Goal: Check status

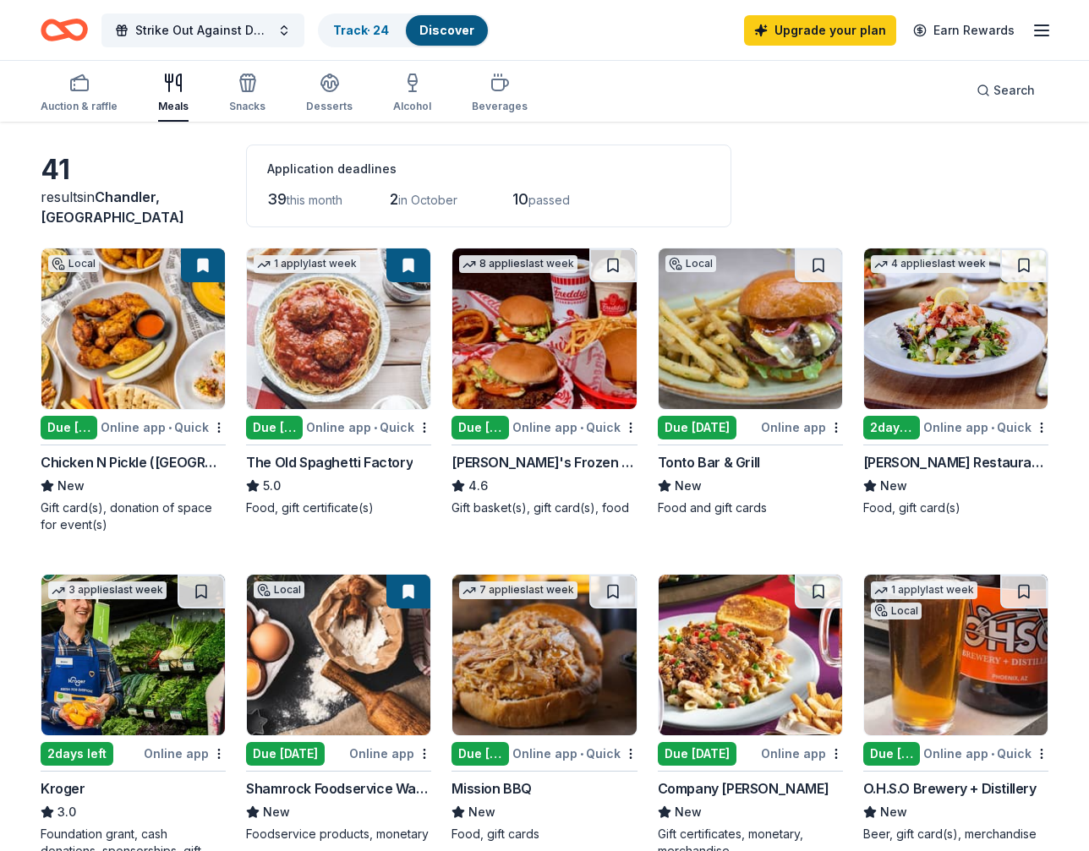
scroll to position [68, 0]
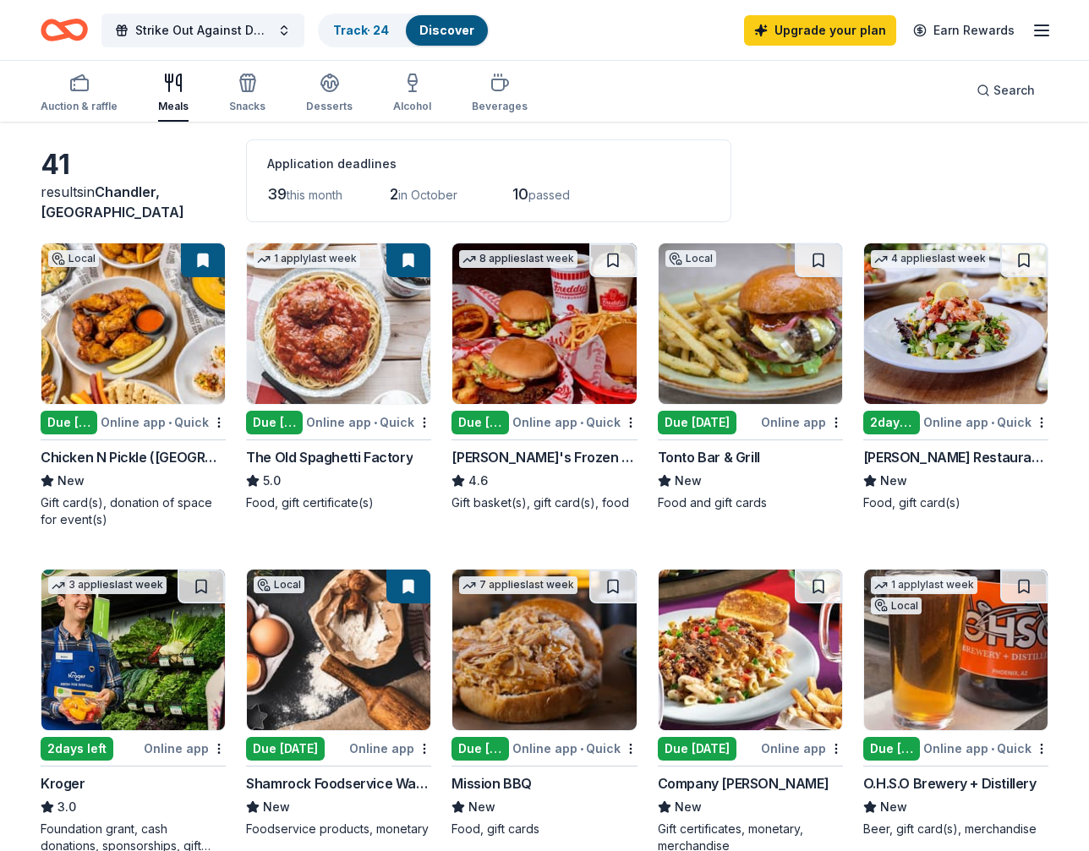
click at [211, 255] on button at bounding box center [203, 260] width 44 height 34
click at [201, 259] on button at bounding box center [203, 260] width 44 height 34
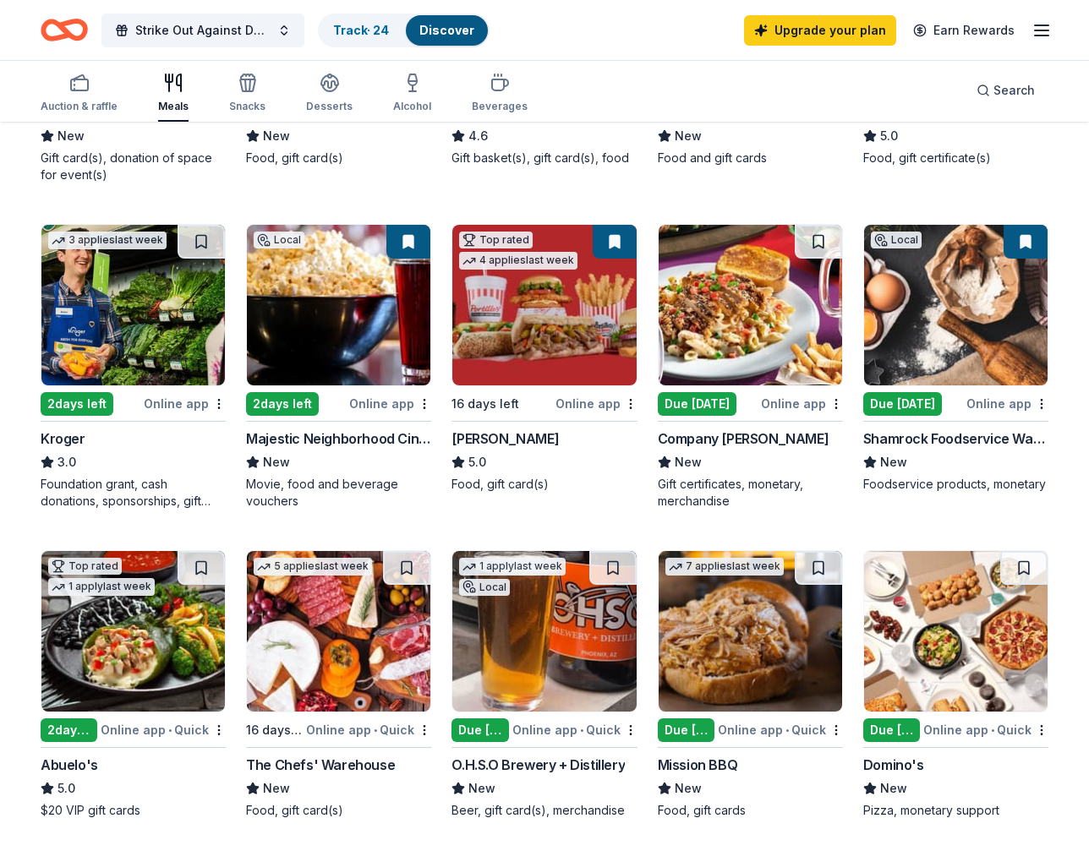
scroll to position [410, 0]
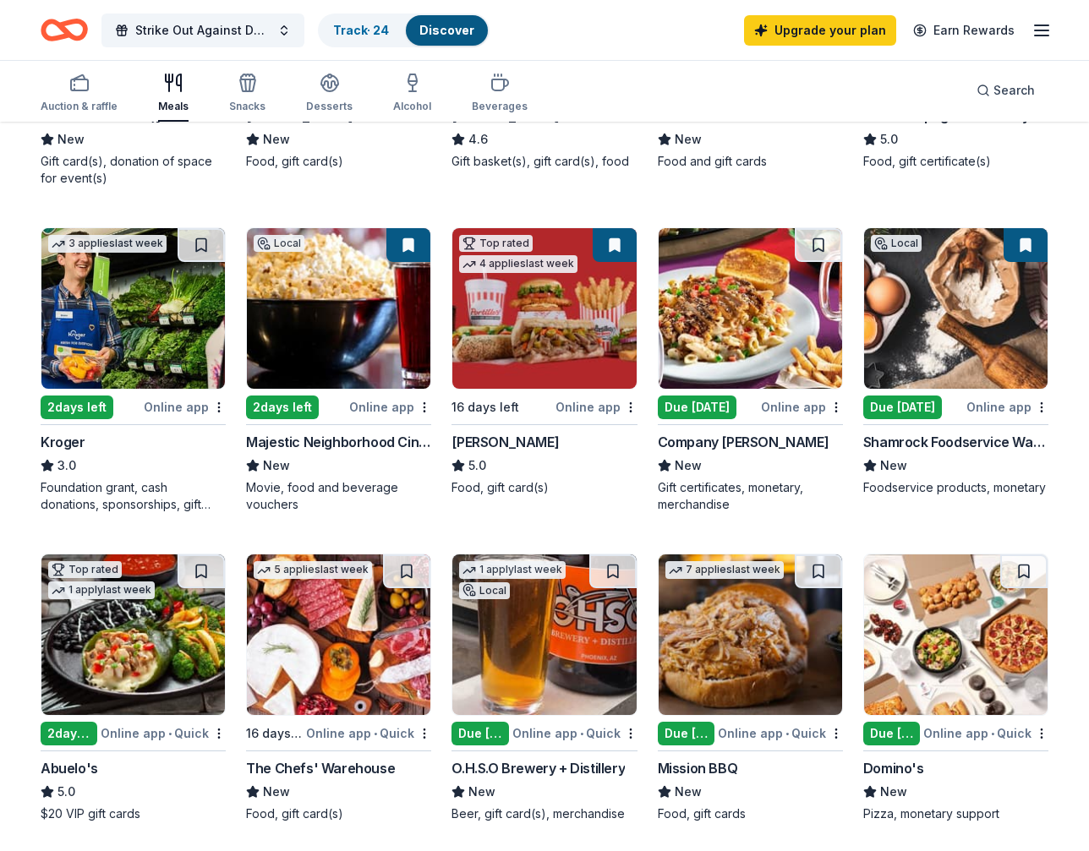
click at [624, 239] on button at bounding box center [615, 245] width 44 height 34
click at [610, 245] on button at bounding box center [615, 245] width 44 height 34
click at [615, 240] on button at bounding box center [615, 245] width 44 height 34
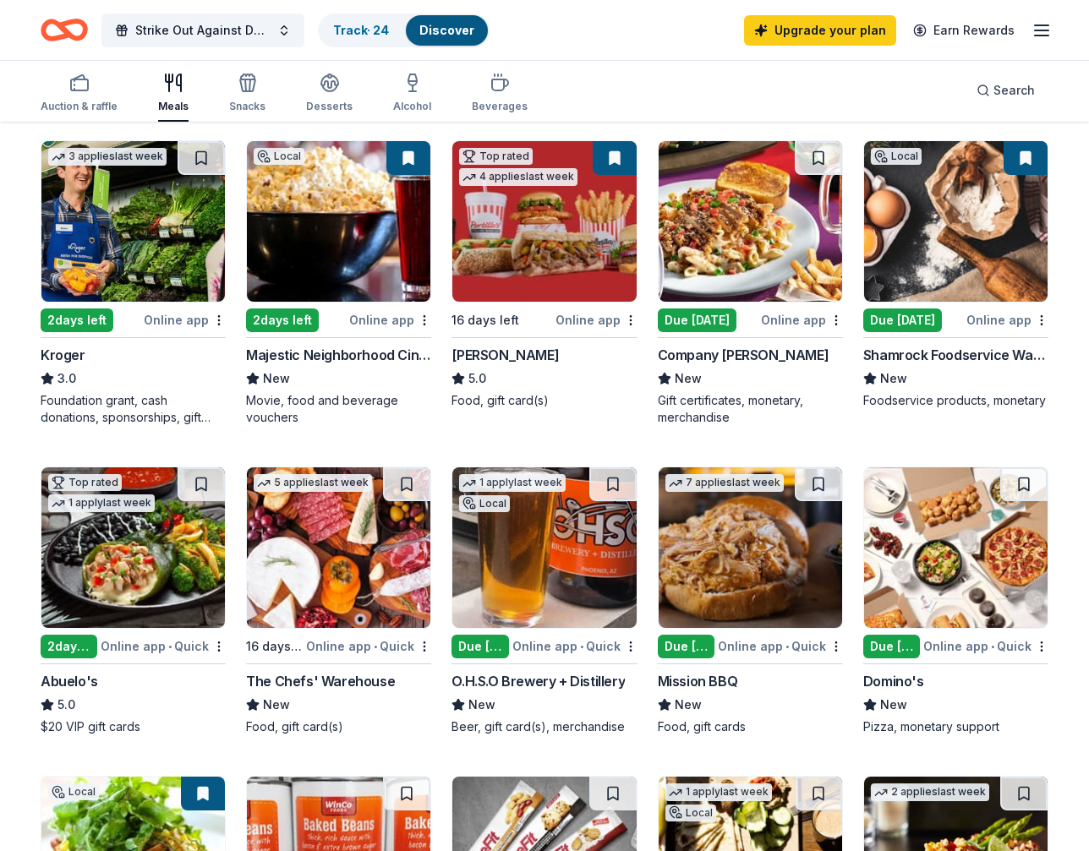
click at [1027, 157] on button at bounding box center [1026, 158] width 44 height 34
click at [1027, 156] on button at bounding box center [1026, 158] width 44 height 34
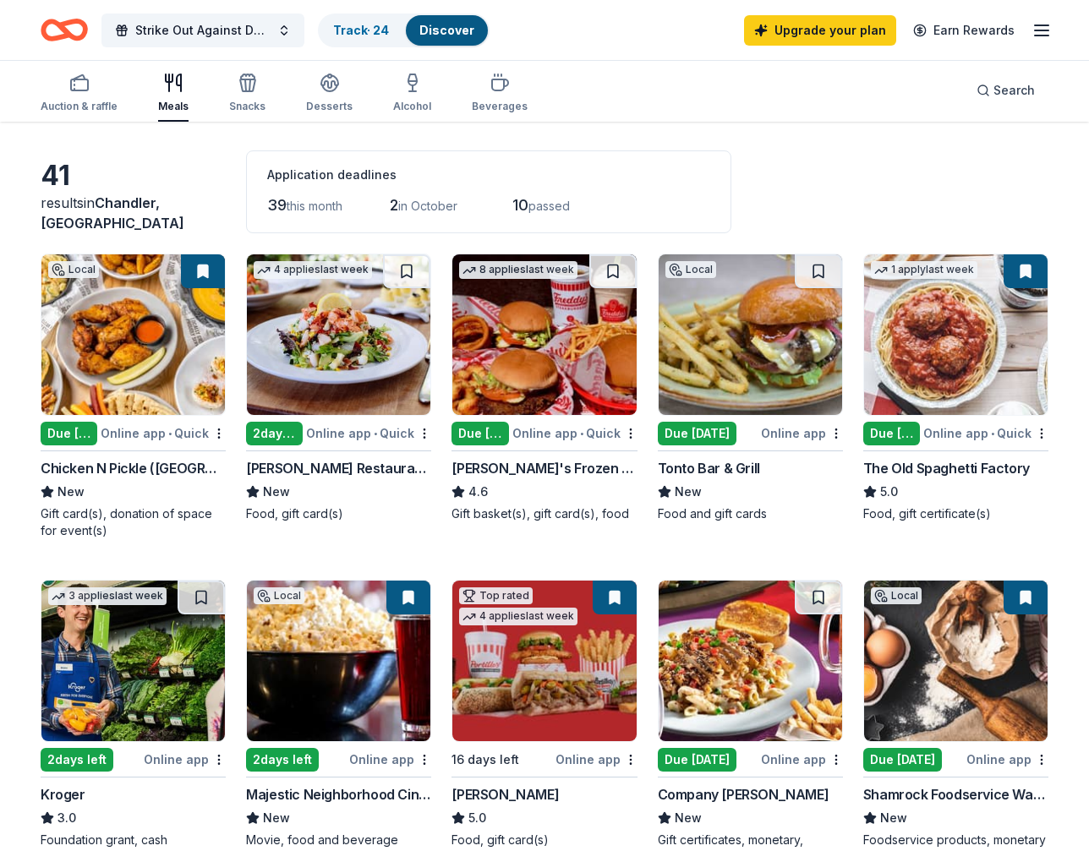
scroll to position [0, 0]
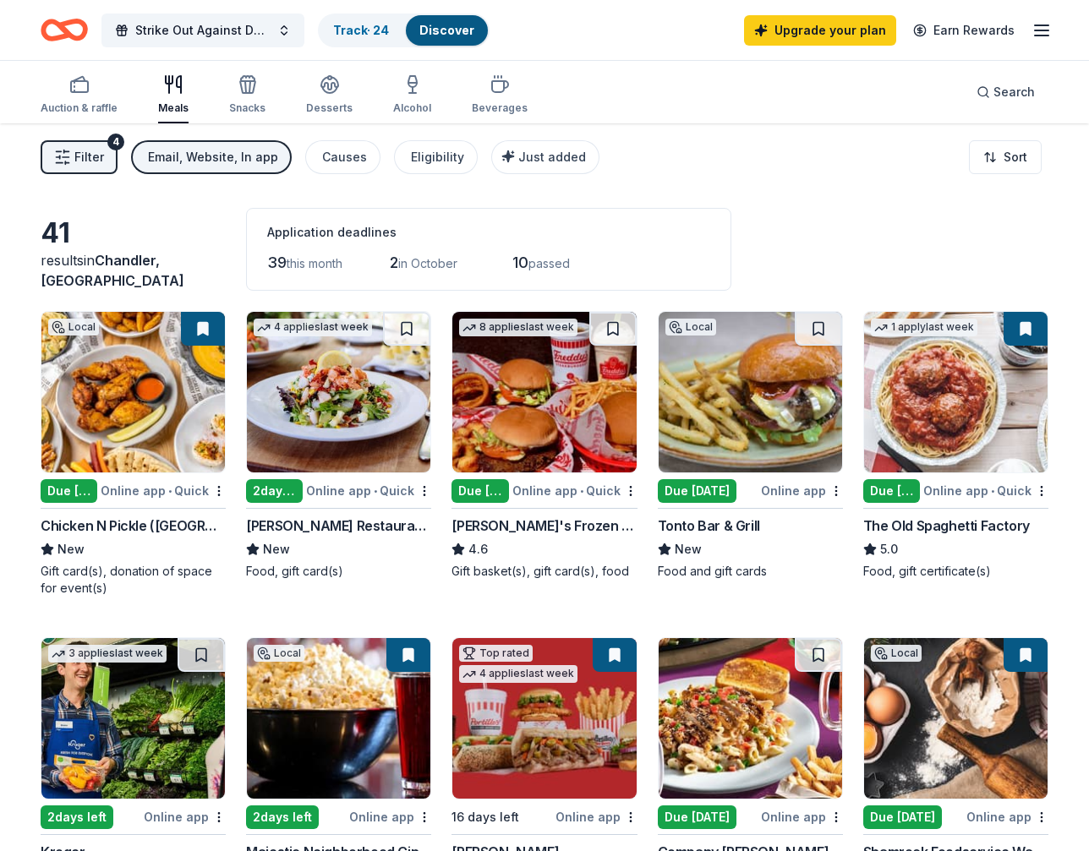
click at [203, 332] on button at bounding box center [203, 329] width 44 height 34
click at [373, 35] on link "Track · 24" at bounding box center [361, 30] width 56 height 14
click at [376, 45] on button "Track · 24 Discover" at bounding box center [404, 31] width 172 height 34
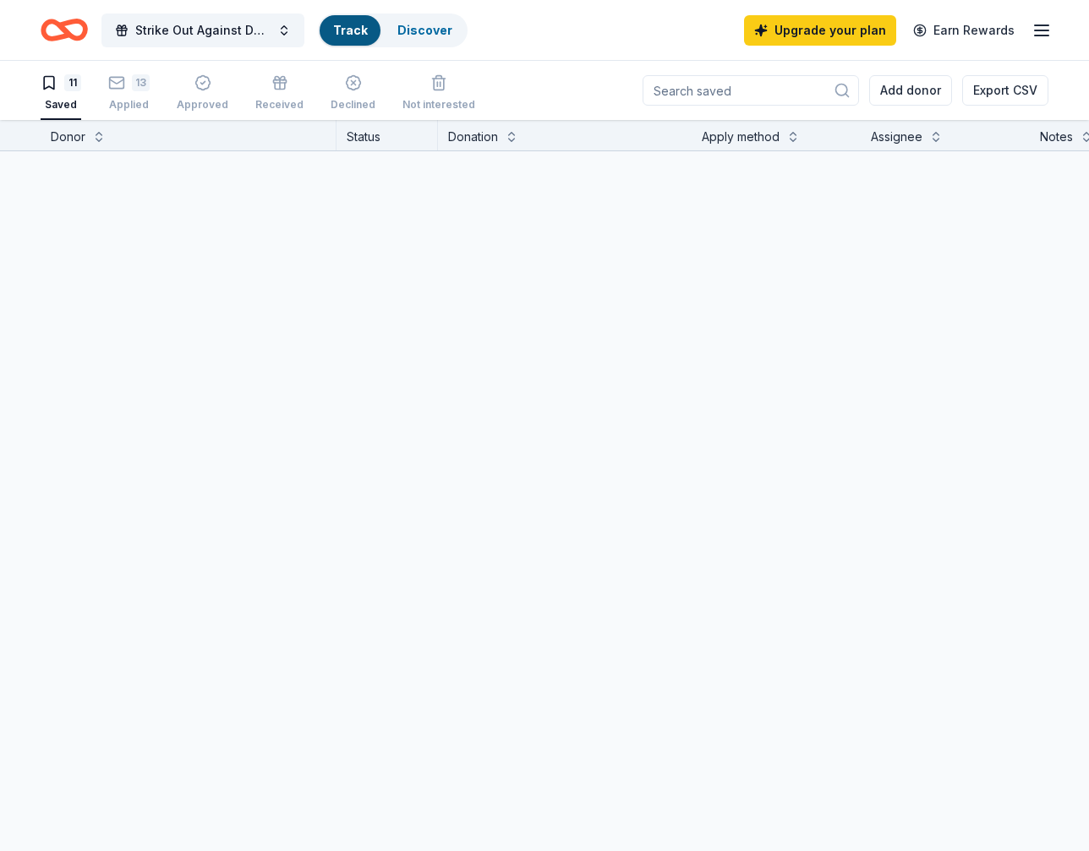
scroll to position [1, 0]
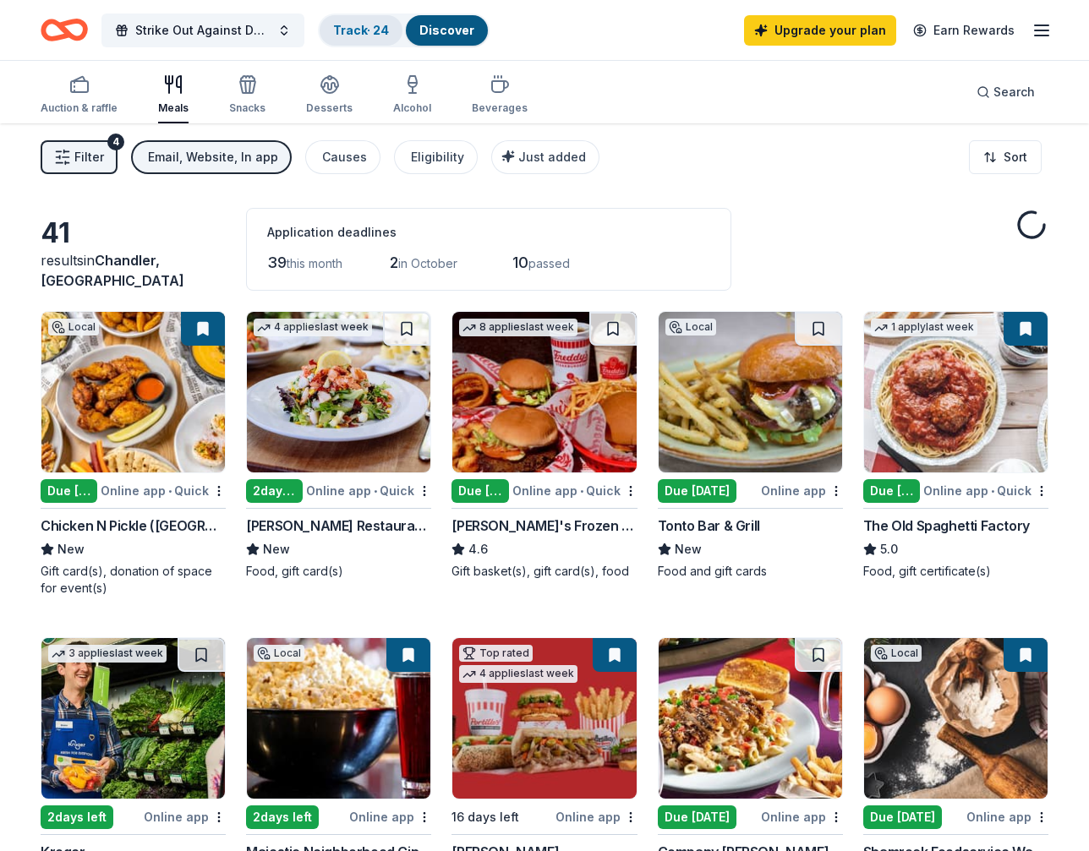
click at [379, 35] on link "Track · 24" at bounding box center [361, 30] width 56 height 14
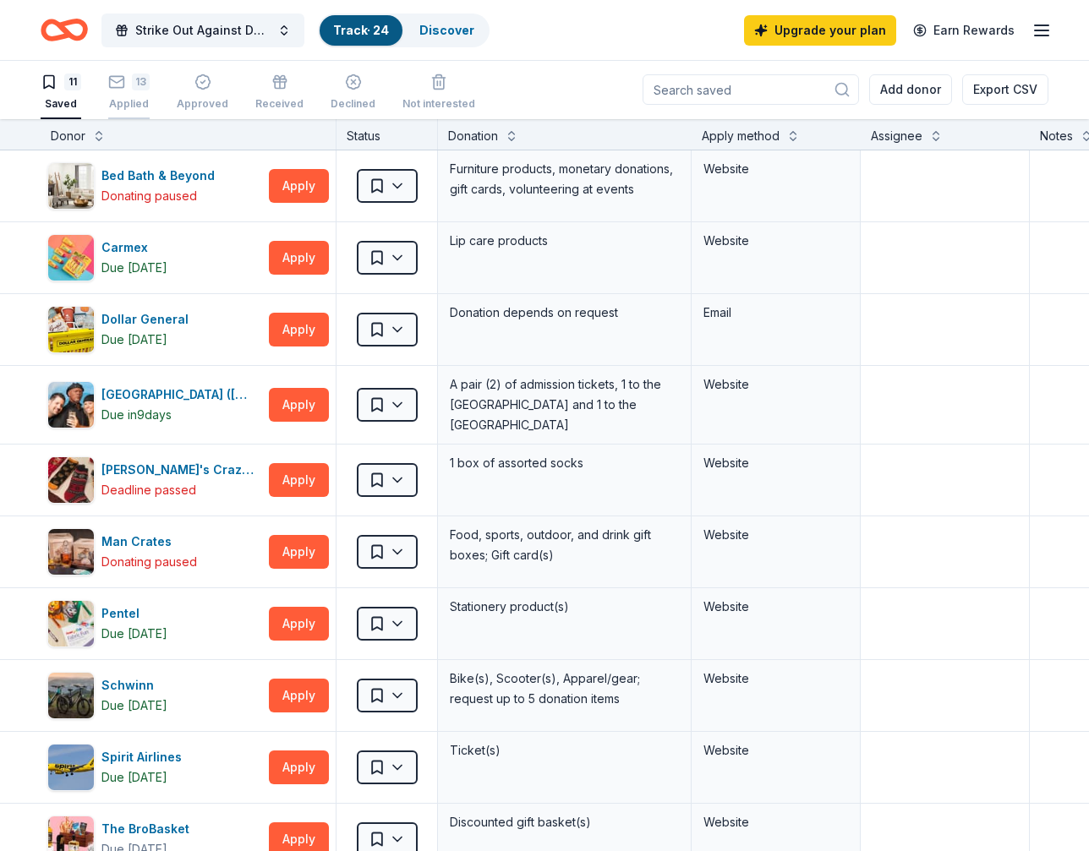
click at [119, 85] on icon "button" at bounding box center [116, 82] width 17 height 17
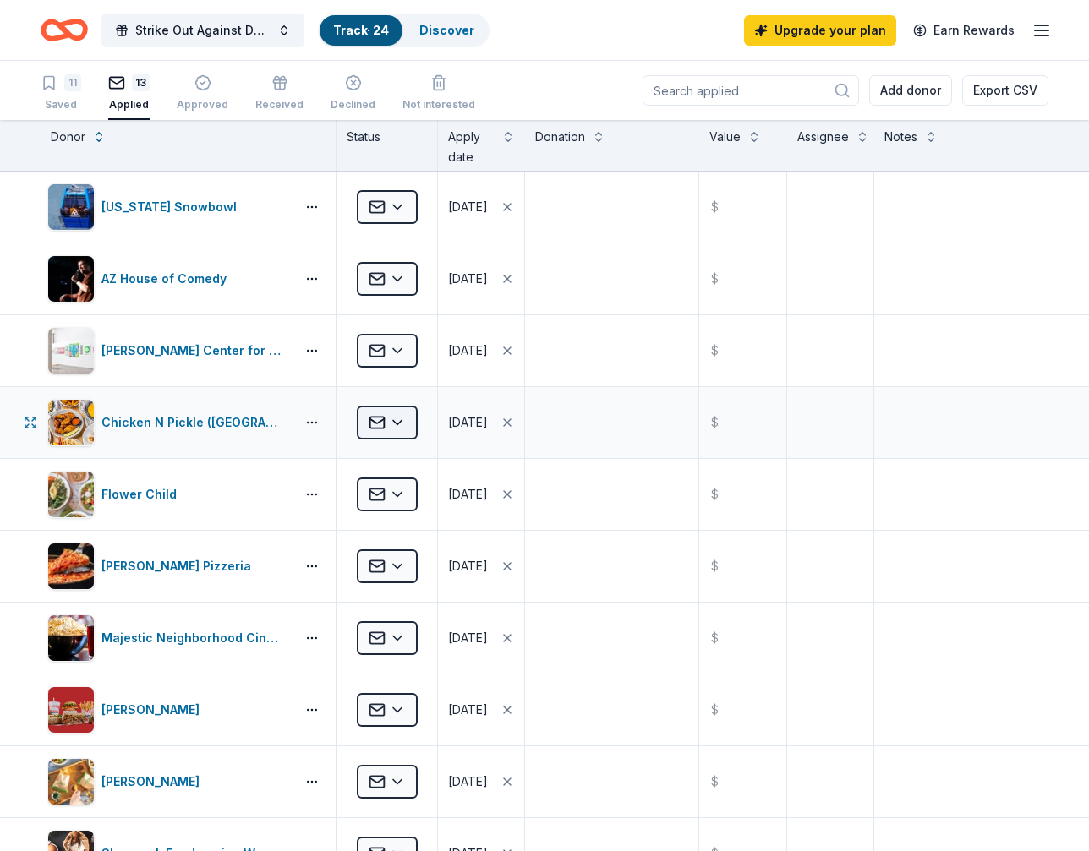
scroll to position [3, 0]
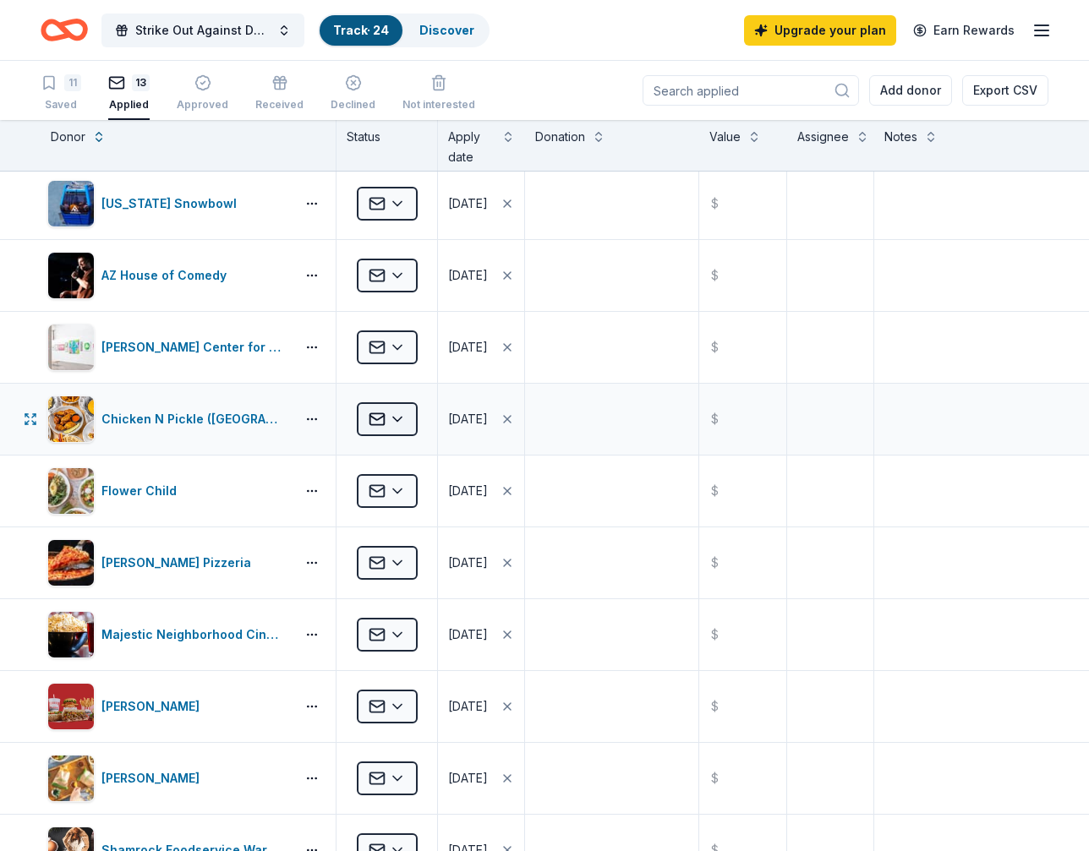
click at [401, 413] on html "Strike Out Against Domestic Violence Track · 24 Discover Upgrade your plan Earn…" at bounding box center [544, 425] width 1089 height 851
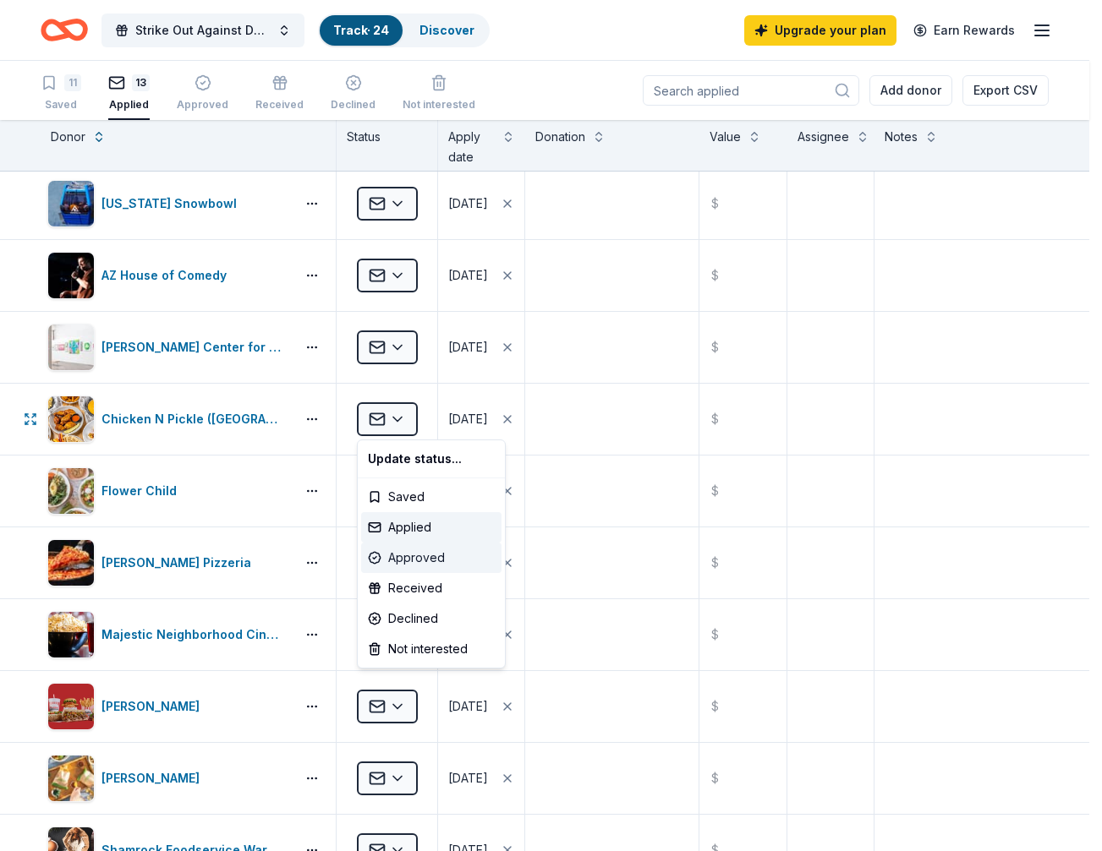
click at [418, 559] on div "Approved" at bounding box center [431, 558] width 140 height 30
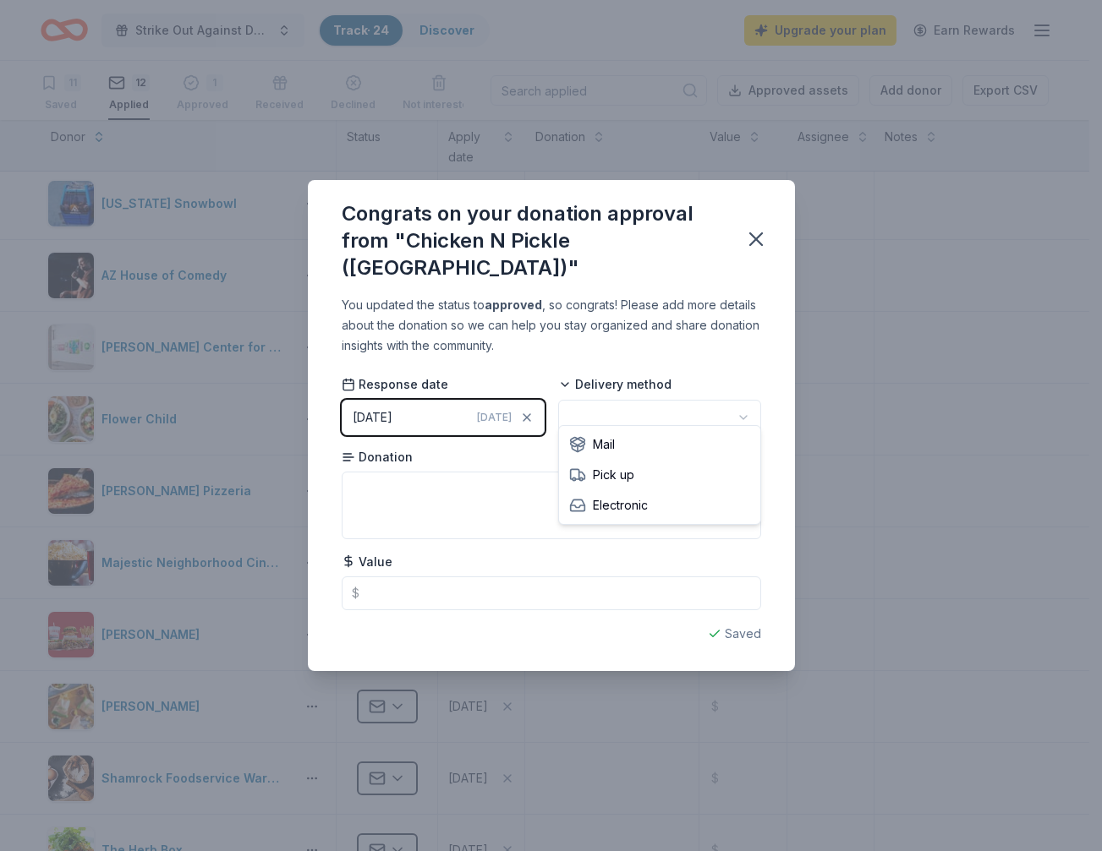
click at [612, 398] on html "Strike Out Against Domestic Violence Track · 24 Discover Upgrade your plan Earn…" at bounding box center [551, 425] width 1102 height 851
click at [469, 510] on textarea at bounding box center [551, 506] width 419 height 68
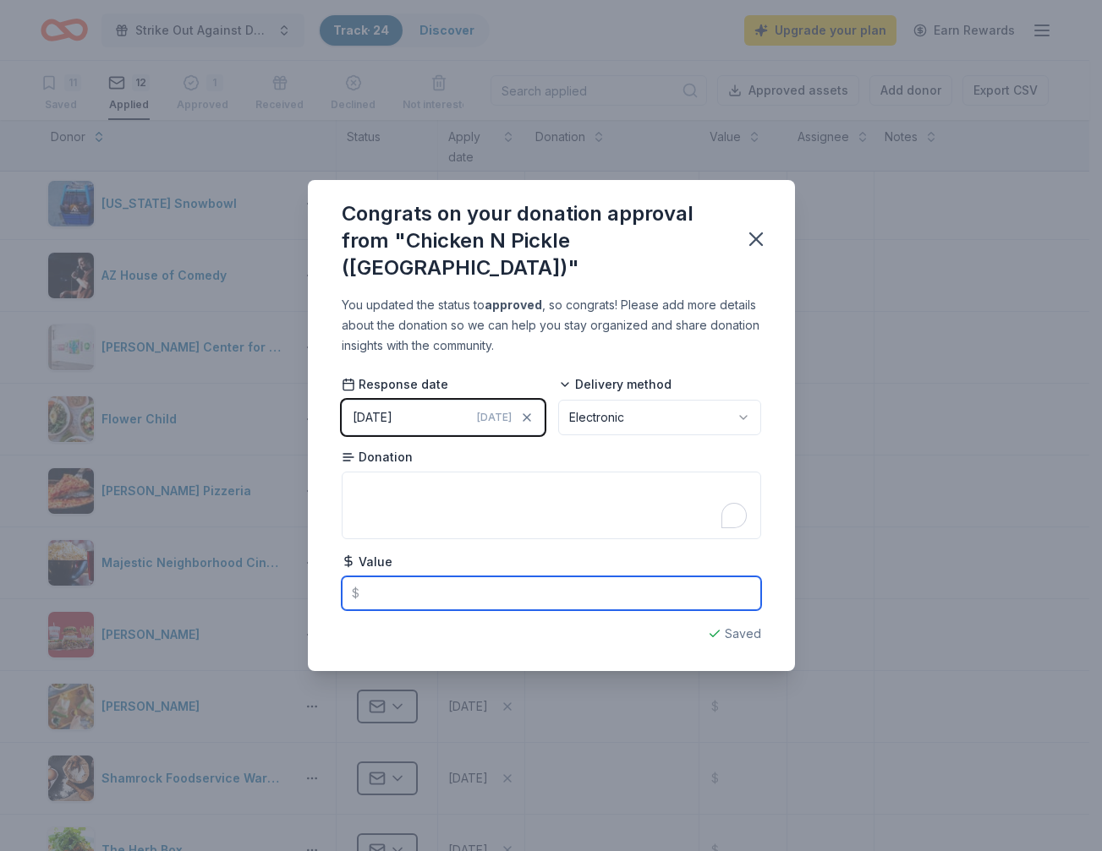
click at [446, 580] on input "text" at bounding box center [551, 594] width 419 height 34
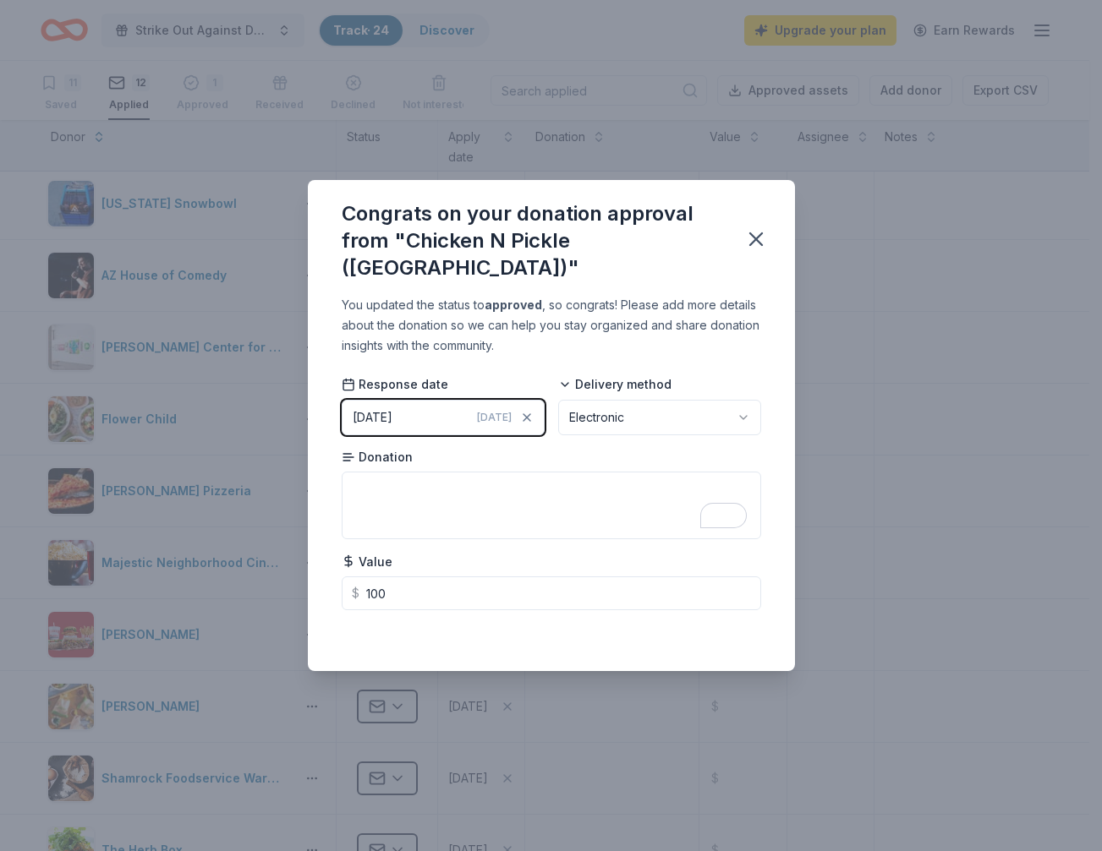
type input "100.00"
click at [744, 635] on div "You updated the status to approved , so congrats! Please add more details about…" at bounding box center [551, 483] width 487 height 376
click at [758, 227] on icon "button" at bounding box center [756, 239] width 24 height 24
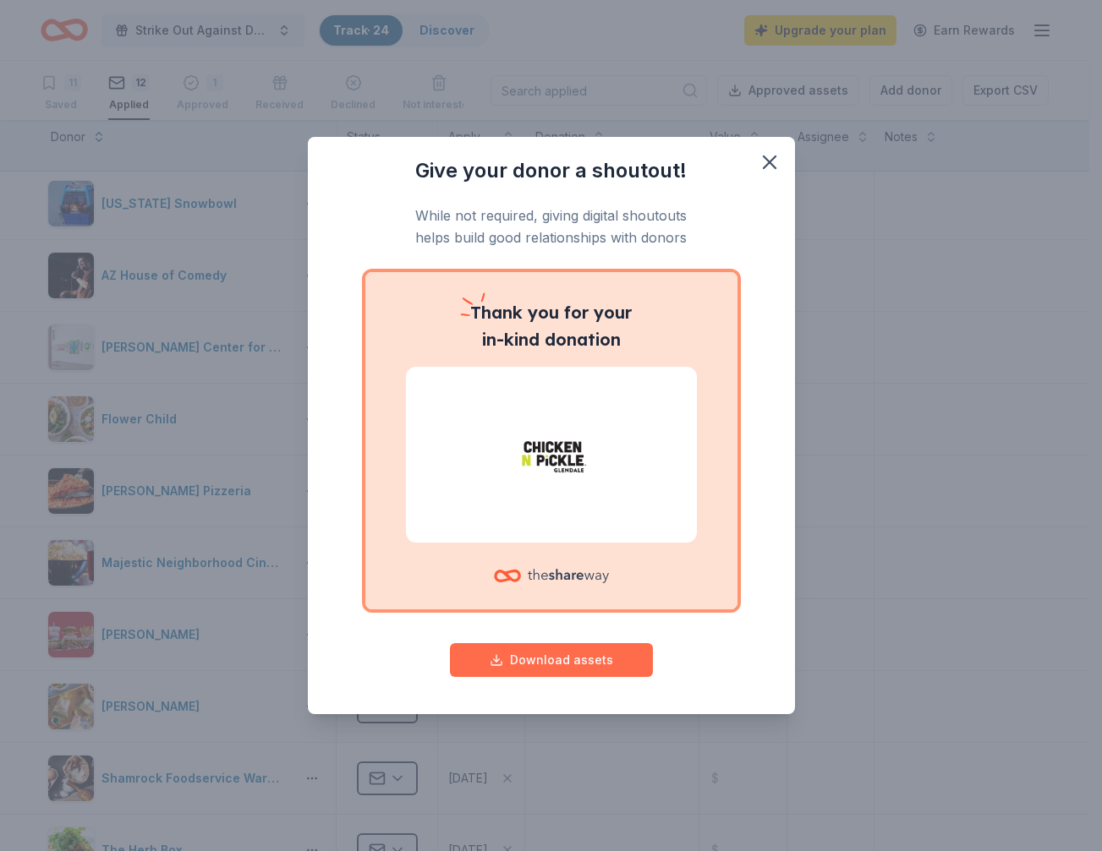
click at [558, 665] on button "Download assets" at bounding box center [551, 660] width 203 height 34
click at [767, 160] on icon "button" at bounding box center [769, 162] width 12 height 12
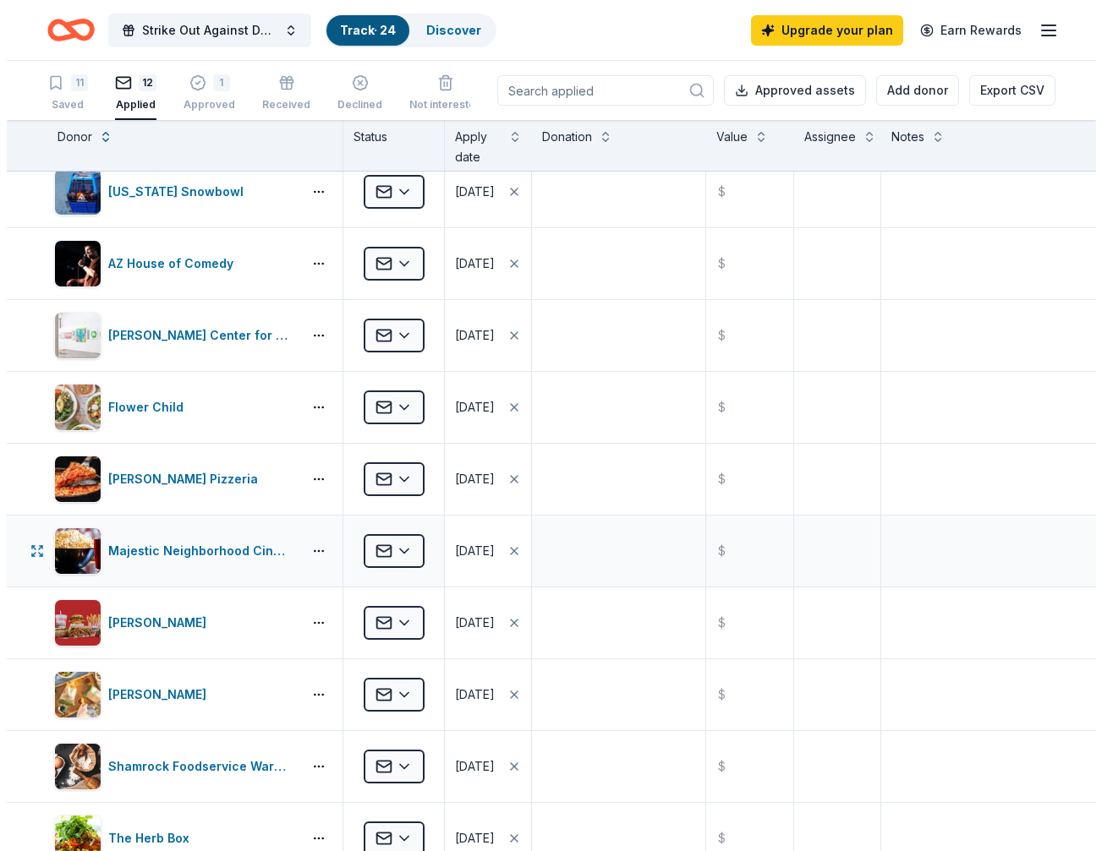
scroll to position [26, 0]
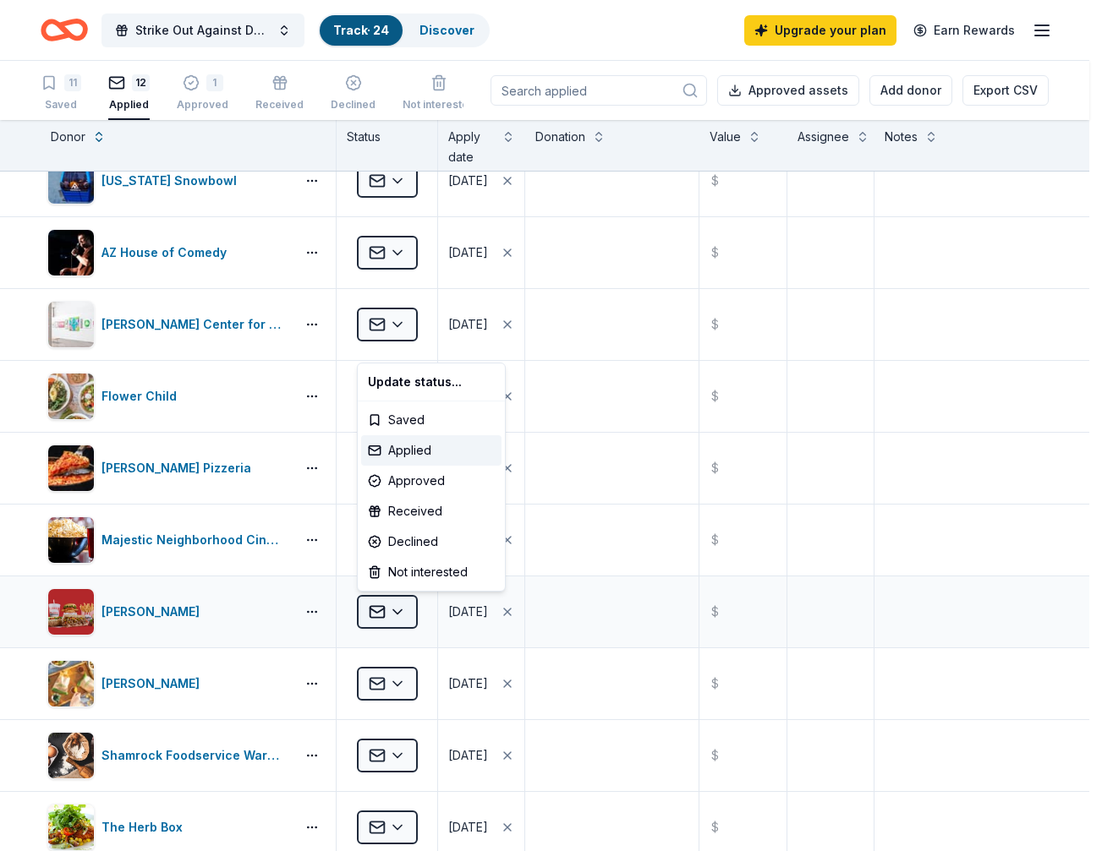
click at [393, 621] on html "Strike Out Against Domestic Violence Track · 24 Discover Upgrade your plan Earn…" at bounding box center [551, 425] width 1102 height 851
click at [410, 477] on div "Approved" at bounding box center [431, 481] width 140 height 30
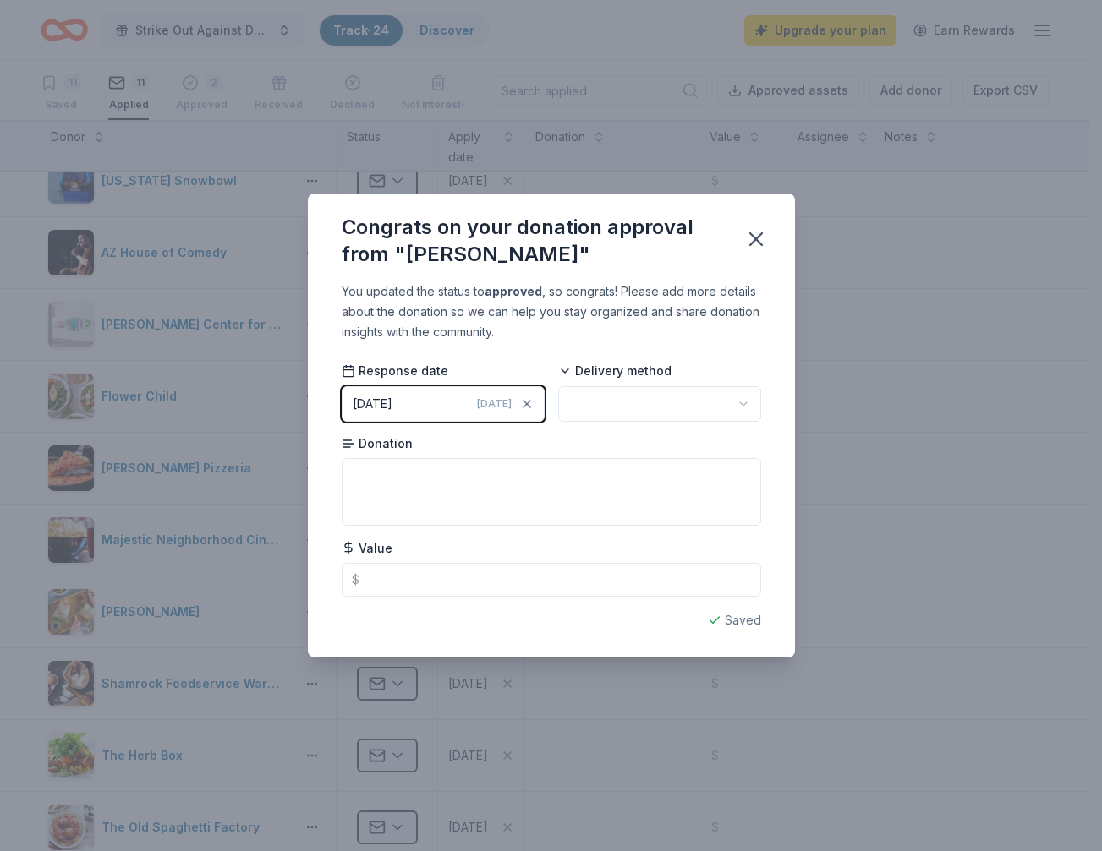
click at [636, 384] on div "Delivery method" at bounding box center [659, 392] width 203 height 59
click at [638, 399] on html "Strike Out Against Domestic Violence Track · 24 Discover Upgrade your plan Earn…" at bounding box center [551, 425] width 1102 height 851
click at [618, 399] on html "Strike Out Against Domestic Violence Track · 24 Discover Upgrade your plan Earn…" at bounding box center [551, 425] width 1102 height 851
